Goal: Information Seeking & Learning: Find specific fact

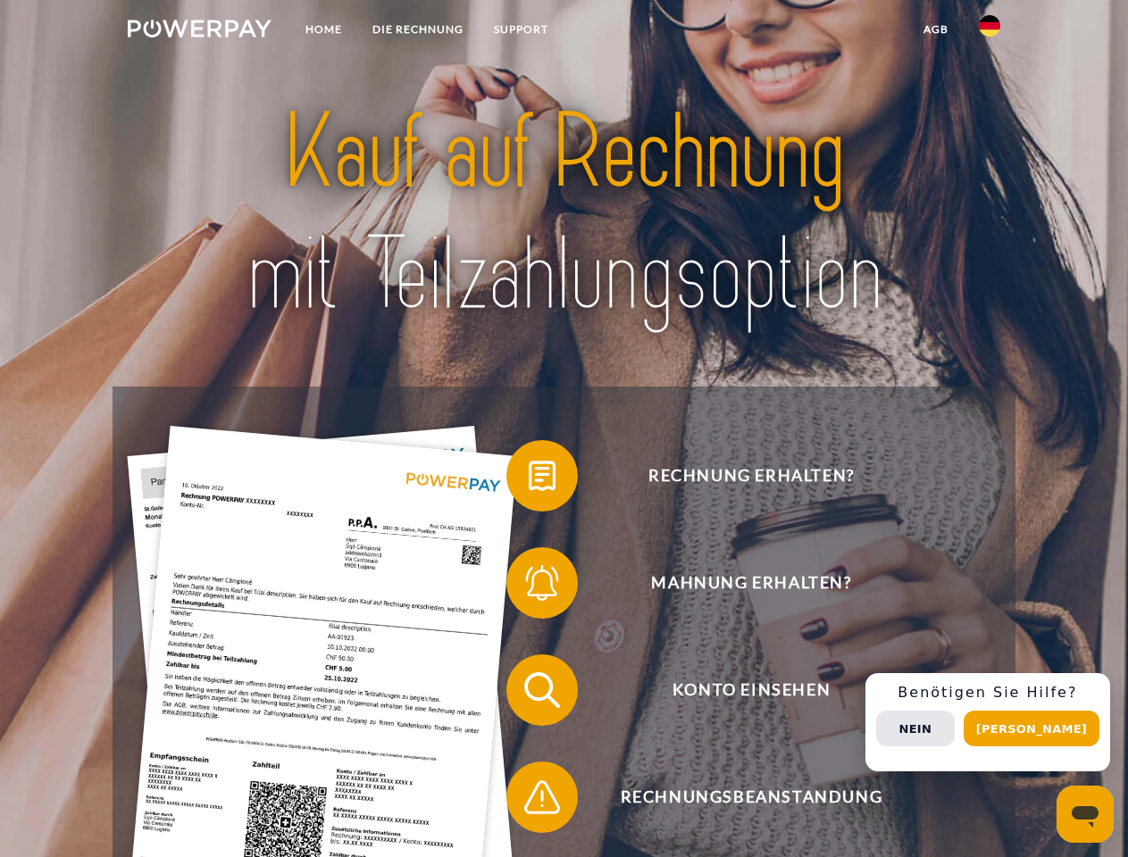
click at [199, 31] on img at bounding box center [200, 29] width 144 height 18
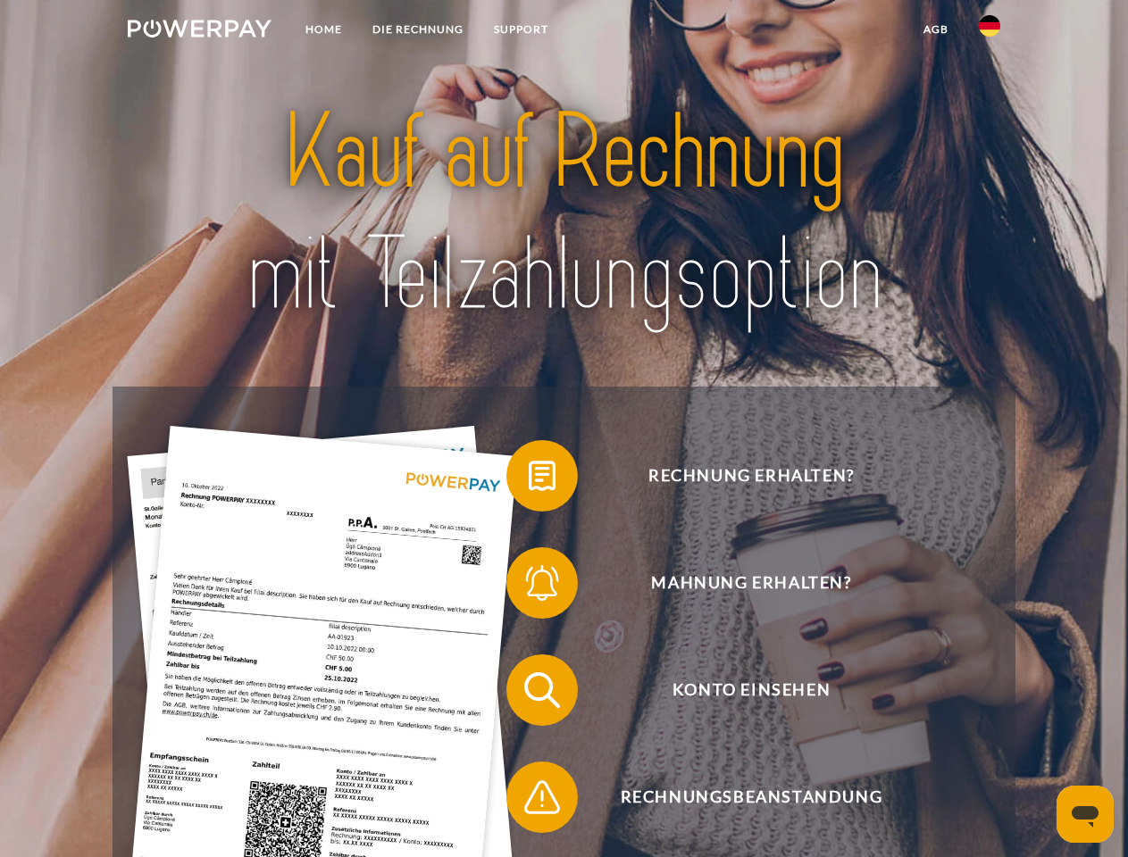
click at [989, 31] on img at bounding box center [989, 25] width 21 height 21
click at [935, 29] on link "agb" at bounding box center [935, 29] width 55 height 32
click at [529, 480] on span at bounding box center [515, 475] width 89 height 89
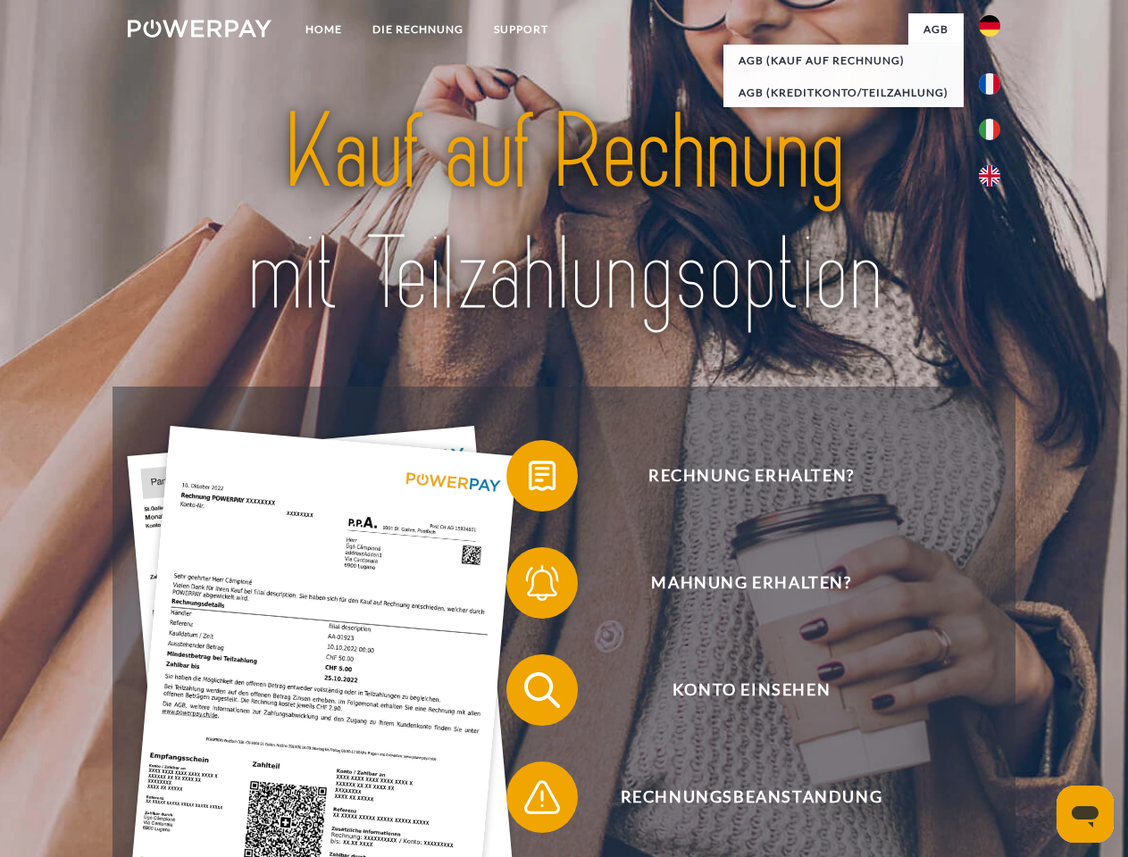
click at [529, 587] on span at bounding box center [515, 582] width 89 height 89
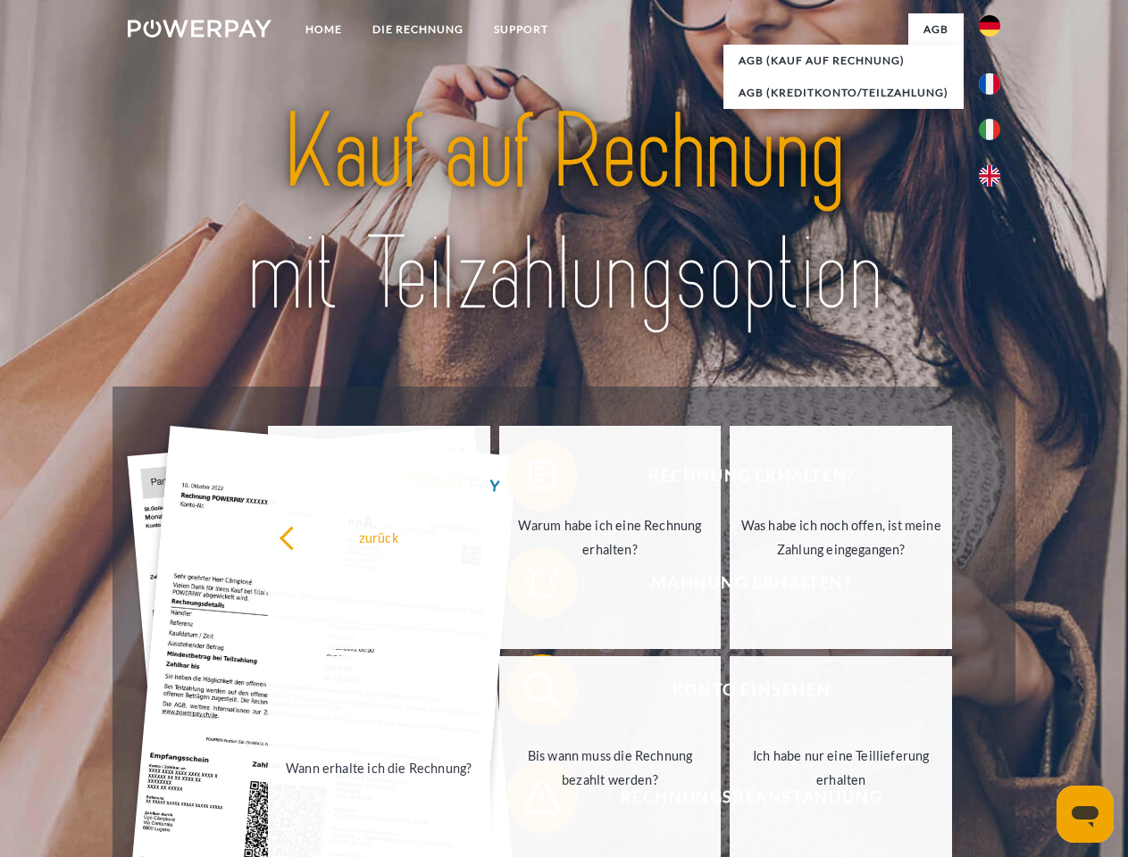
click at [529, 694] on link "Bis wann muss die Rechnung bezahlt werden?" at bounding box center [610, 767] width 222 height 223
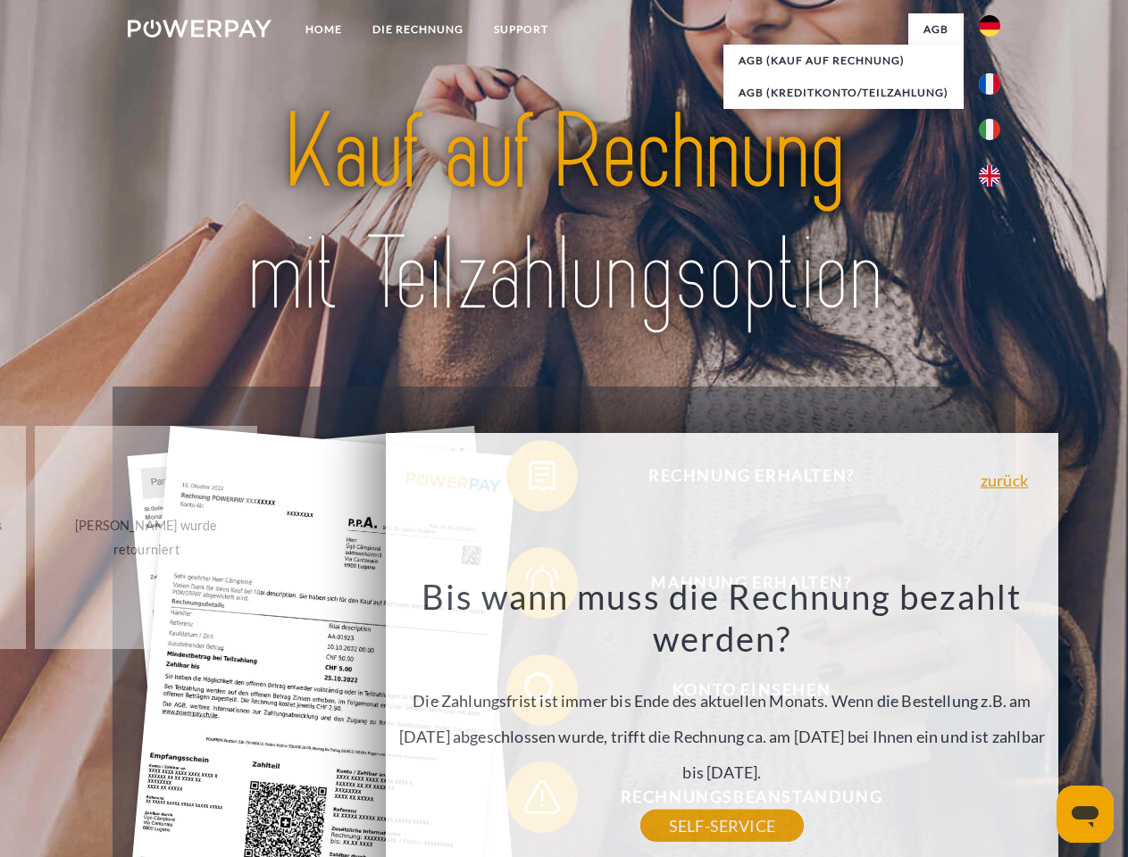
click at [529, 801] on div "Bis wann muss die Rechnung bezahlt werden? Die Zahlungsfrist ist immer bis Ende…" at bounding box center [722, 700] width 652 height 251
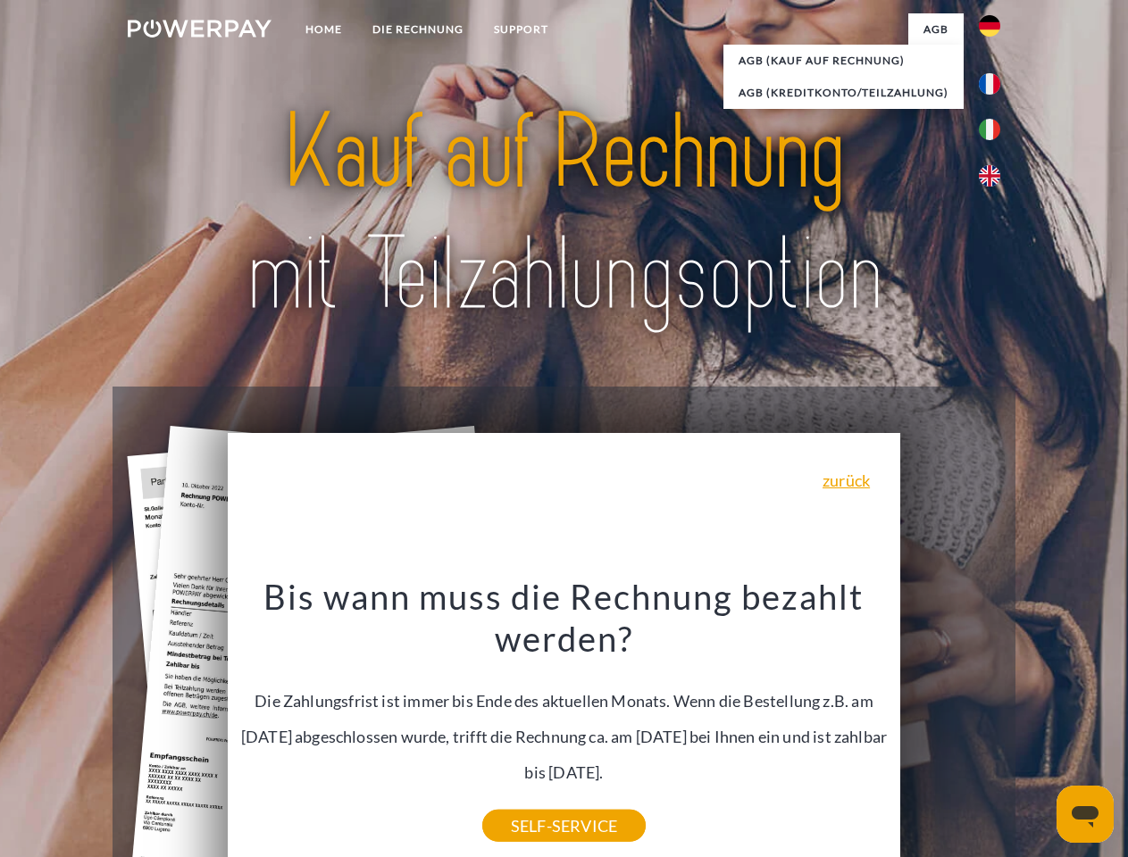
click at [994, 722] on div "Rechnung erhalten? Mahnung erhalten? Konto einsehen" at bounding box center [564, 744] width 902 height 714
click at [950, 726] on span "Konto einsehen" at bounding box center [751, 690] width 438 height 71
click at [1038, 729] on header "Home DIE RECHNUNG SUPPORT" at bounding box center [564, 616] width 1128 height 1233
